Goal: Browse casually

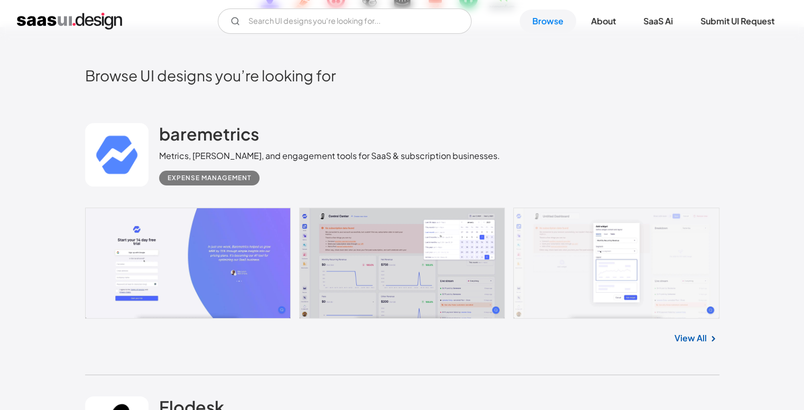
drag, startPoint x: 316, startPoint y: 46, endPoint x: 317, endPoint y: 126, distance: 79.9
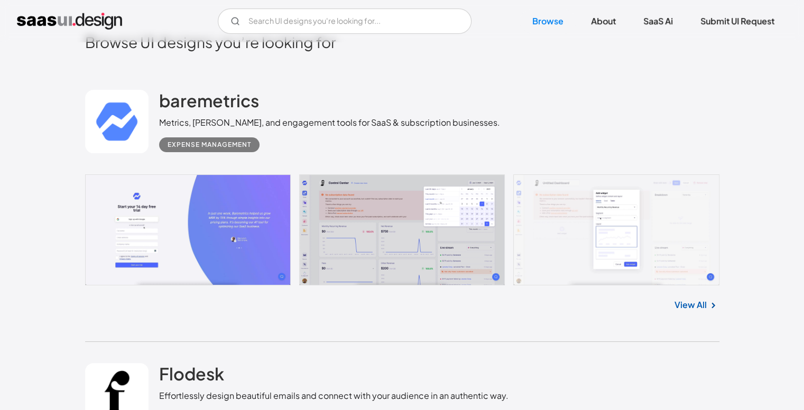
drag, startPoint x: 335, startPoint y: 92, endPoint x: 335, endPoint y: 104, distance: 12.2
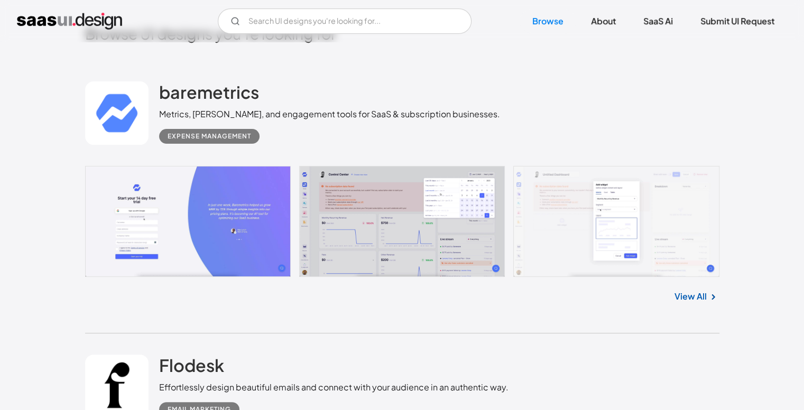
click at [87, 208] on link at bounding box center [402, 222] width 635 height 112
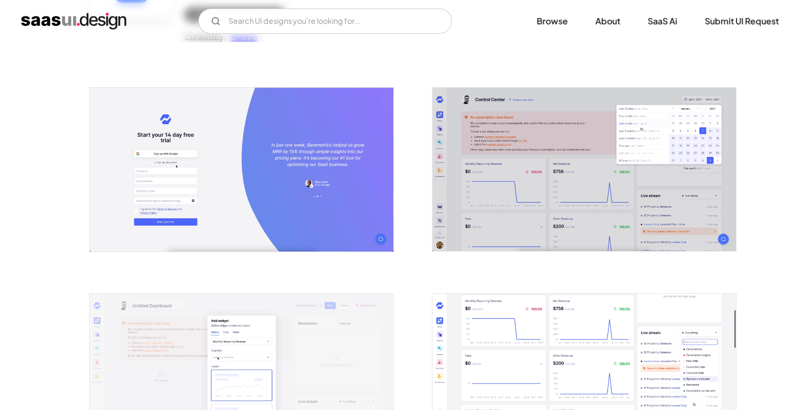
scroll to position [106, 0]
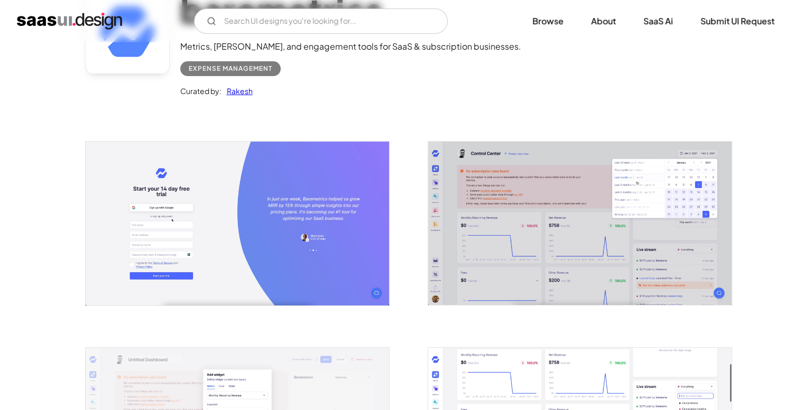
click at [497, 248] on img "open lightbox" at bounding box center [580, 223] width 304 height 163
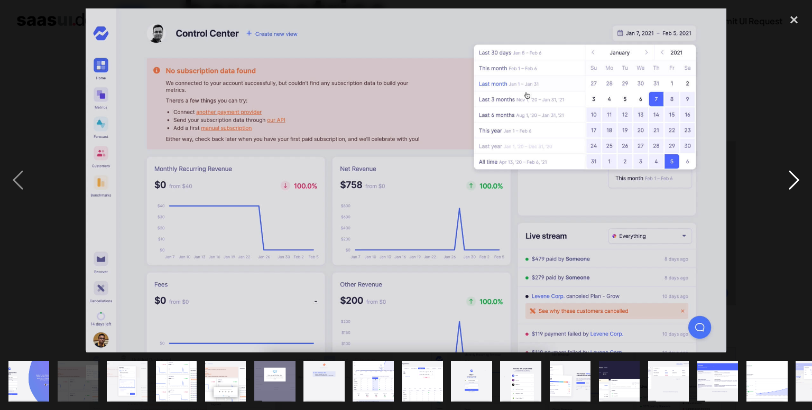
click at [787, 181] on div "next image" at bounding box center [794, 180] width 36 height 345
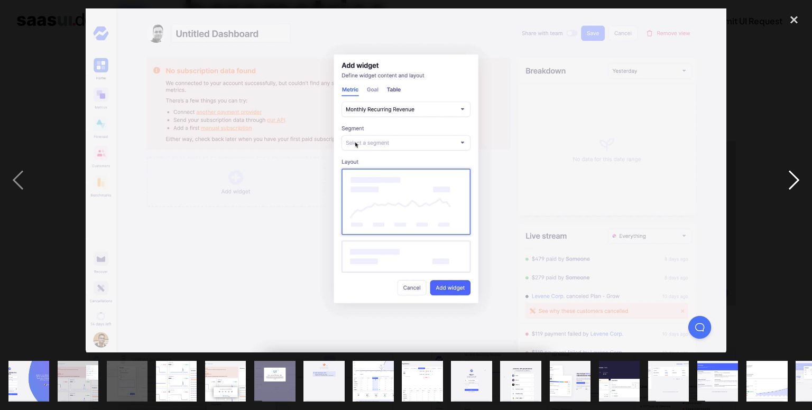
click at [787, 181] on div "next image" at bounding box center [794, 180] width 36 height 345
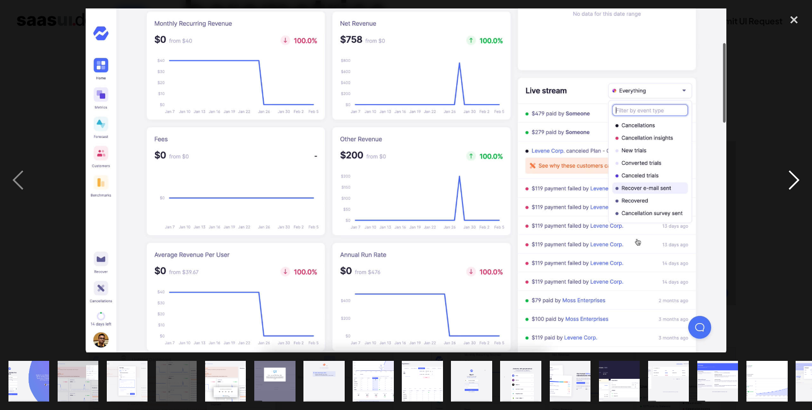
click at [787, 181] on div "next image" at bounding box center [794, 180] width 36 height 345
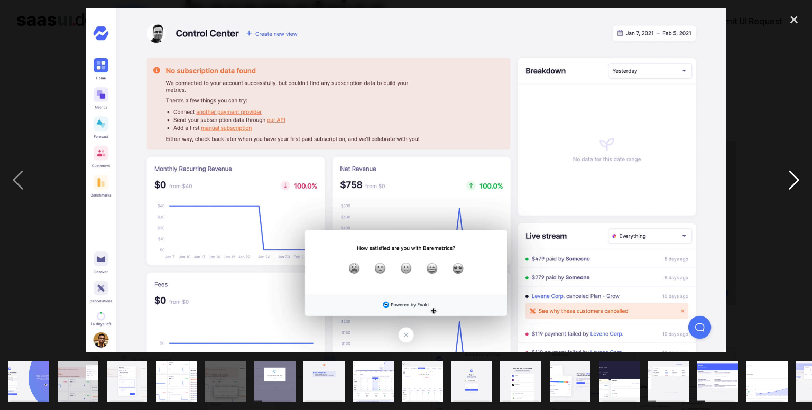
click at [787, 181] on div "next image" at bounding box center [794, 180] width 36 height 345
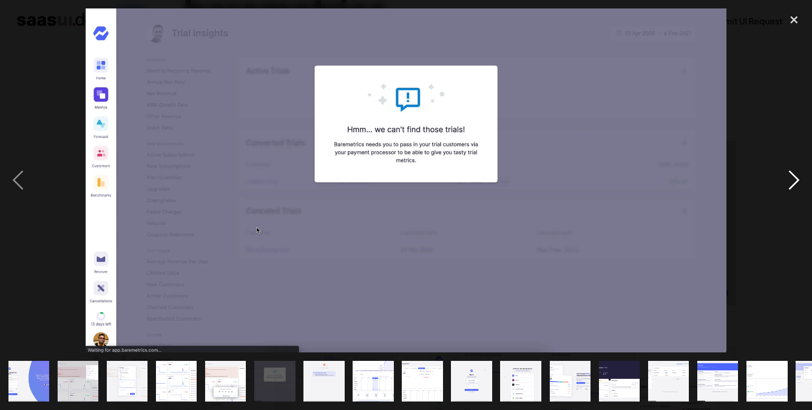
click at [787, 181] on div "next image" at bounding box center [794, 180] width 36 height 345
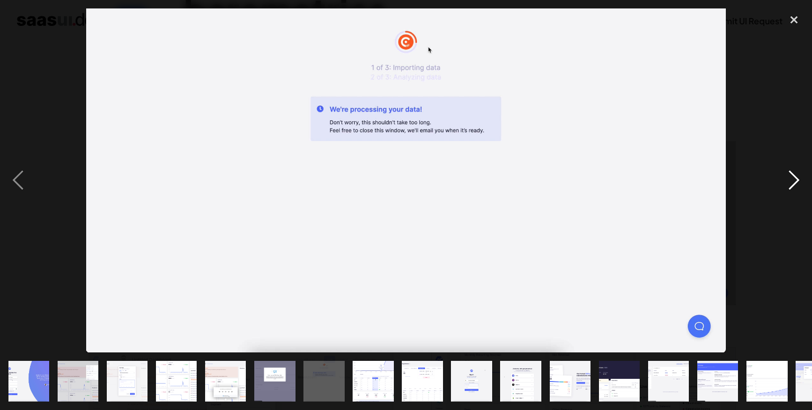
click at [787, 181] on div "next image" at bounding box center [794, 180] width 36 height 345
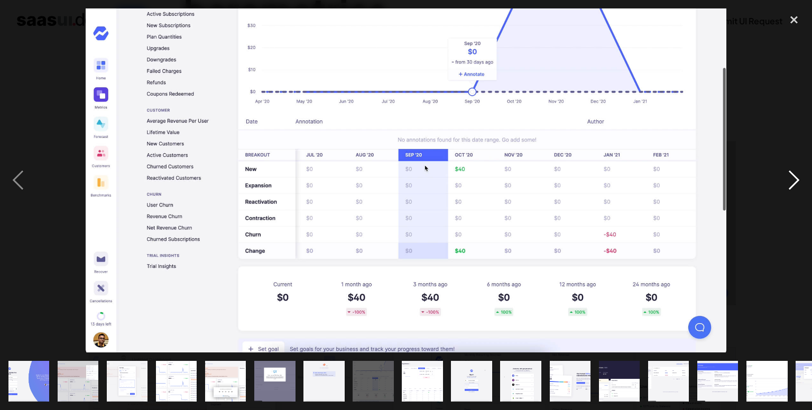
click at [787, 181] on div "next image" at bounding box center [794, 180] width 36 height 345
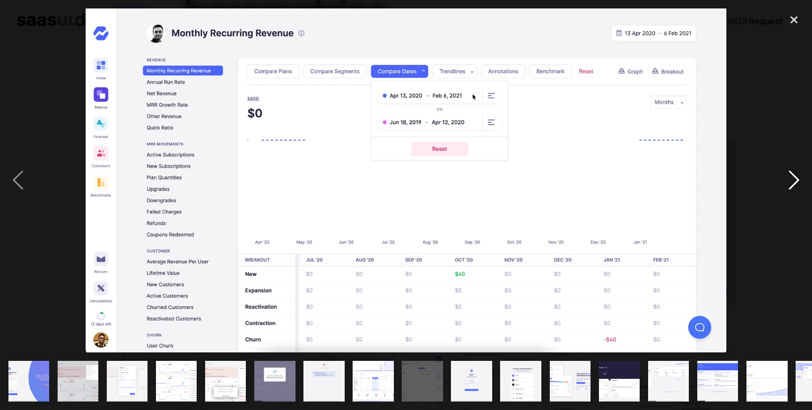
click at [787, 181] on div "next image" at bounding box center [794, 180] width 36 height 345
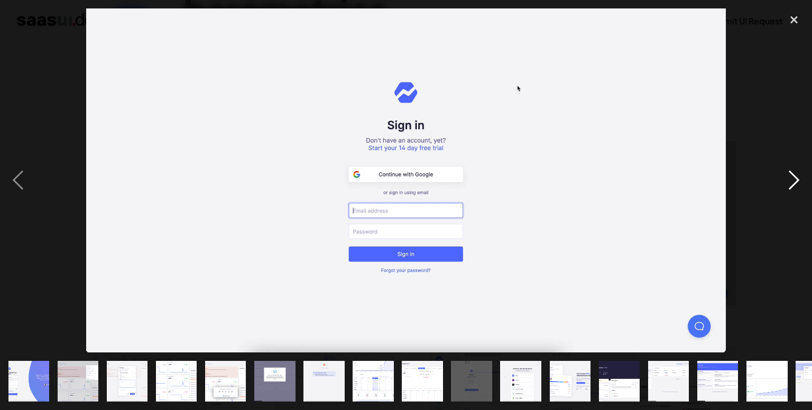
click at [787, 181] on div "next image" at bounding box center [794, 180] width 36 height 345
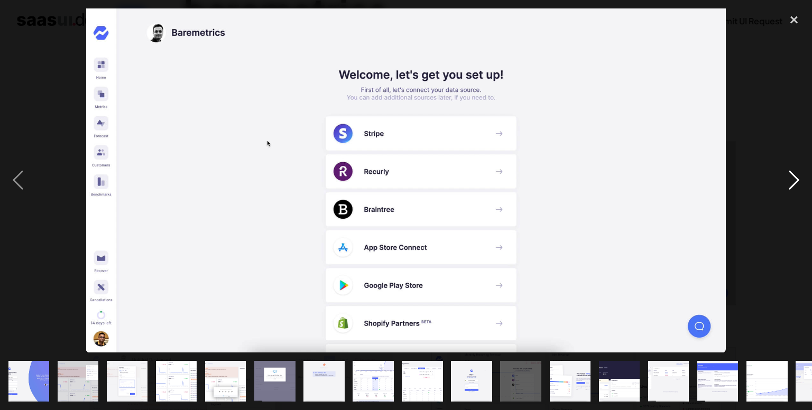
click at [787, 181] on div "next image" at bounding box center [794, 180] width 36 height 345
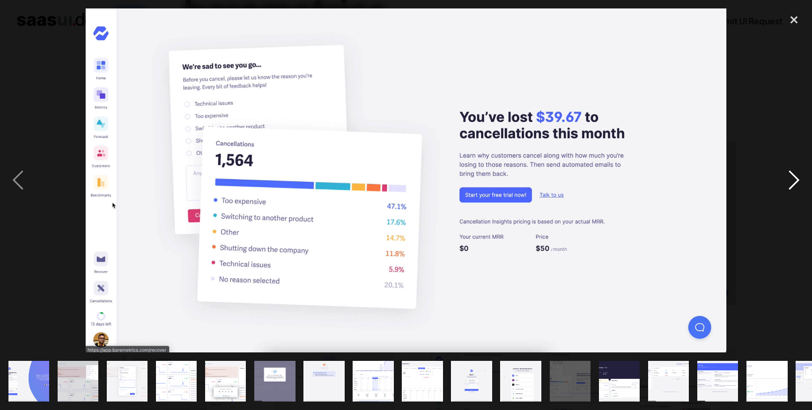
click at [787, 181] on div "next image" at bounding box center [794, 180] width 36 height 345
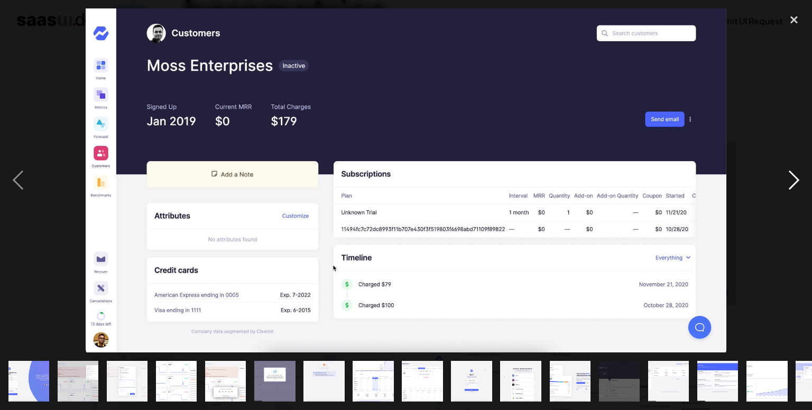
click at [787, 181] on div "next image" at bounding box center [794, 180] width 36 height 345
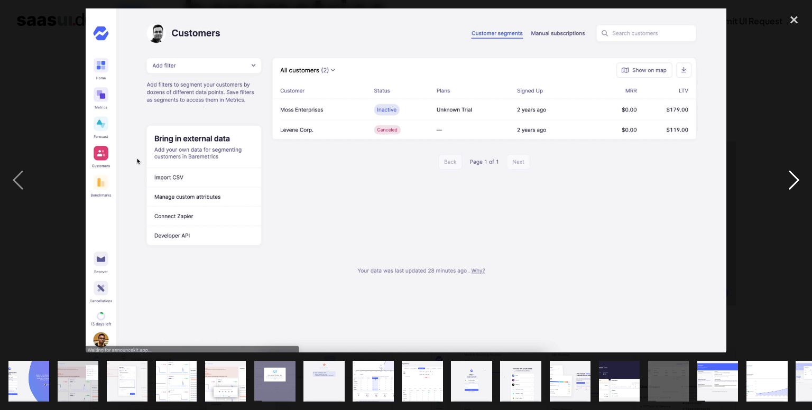
click at [787, 181] on div "next image" at bounding box center [794, 180] width 36 height 345
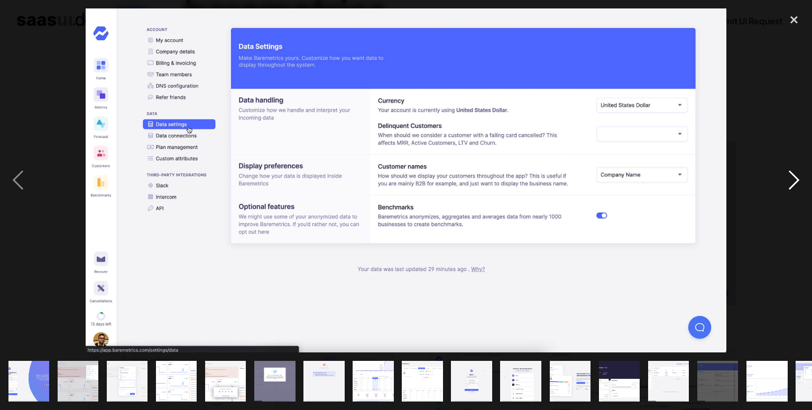
click at [787, 181] on div "next image" at bounding box center [794, 180] width 36 height 345
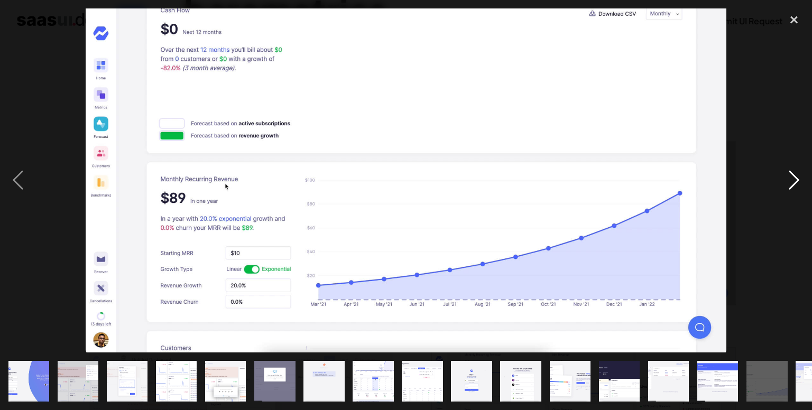
click at [787, 181] on div "next image" at bounding box center [794, 180] width 36 height 345
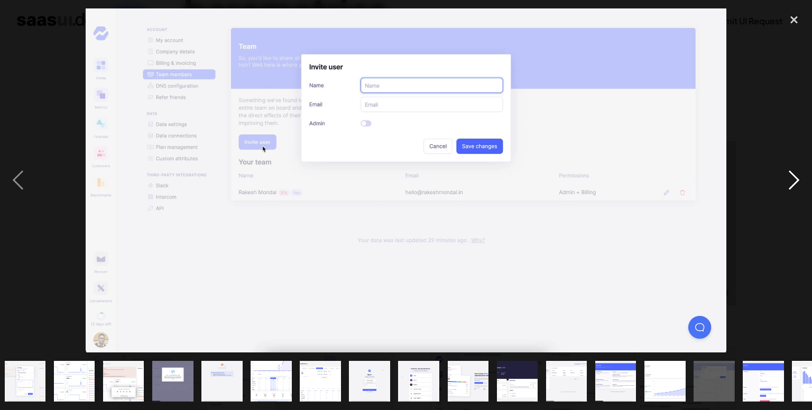
click at [787, 181] on div "next image" at bounding box center [794, 180] width 36 height 345
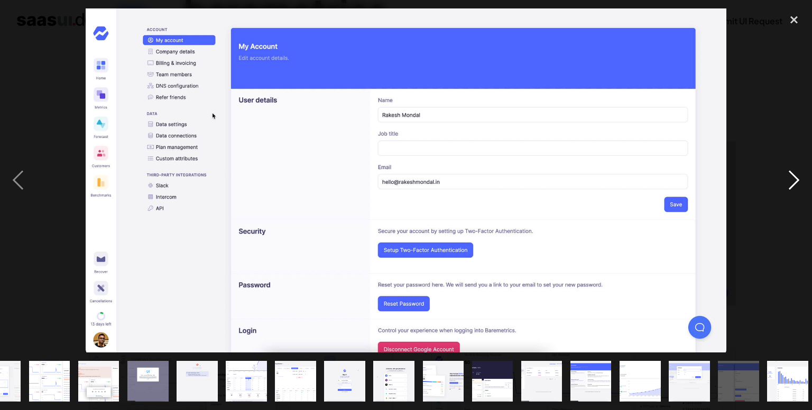
click at [787, 181] on div "next image" at bounding box center [794, 180] width 36 height 345
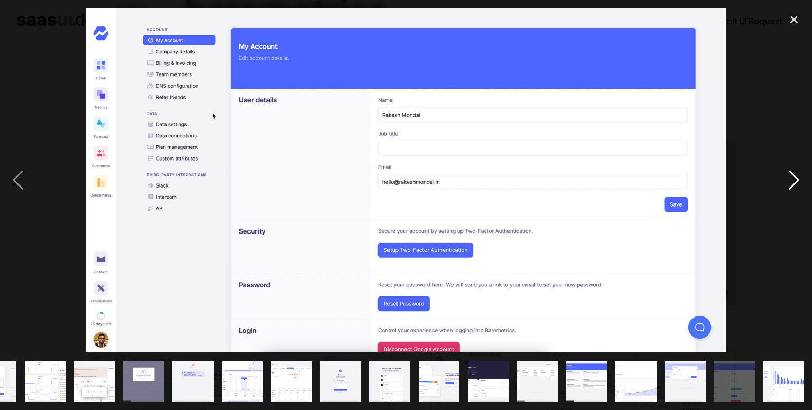
scroll to position [0, 131]
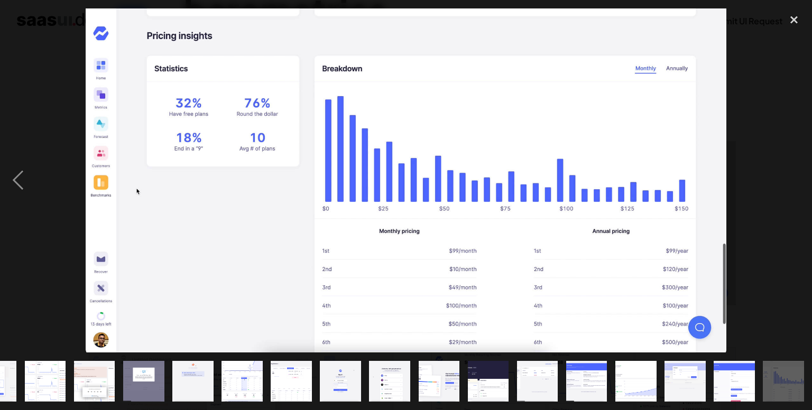
click at [787, 181] on div "next image" at bounding box center [794, 180] width 36 height 345
